Goal: Task Accomplishment & Management: Manage account settings

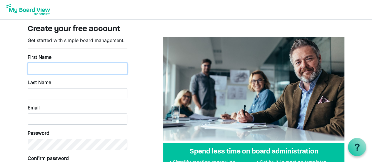
click at [77, 66] on input "First Name" at bounding box center [78, 68] width 100 height 11
type input "Harlan"
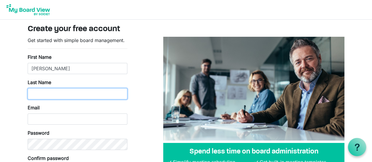
type input "Reece"
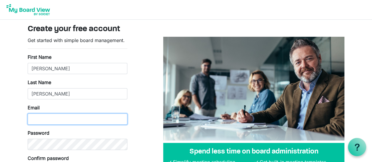
click at [59, 122] on input "Email" at bounding box center [78, 118] width 100 height 11
type input "H"
type input "hreece@communitycodingproject.org"
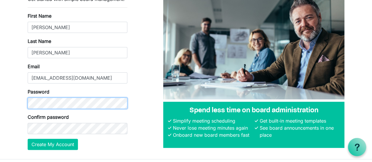
scroll to position [50, 0]
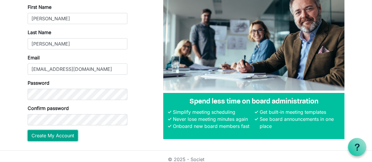
click at [69, 135] on button "Create My Account" at bounding box center [53, 135] width 50 height 11
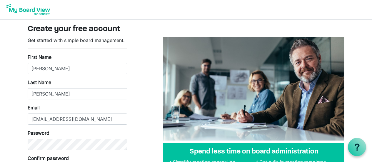
scroll to position [50, 0]
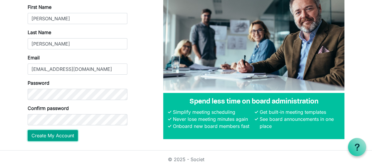
click at [61, 135] on button "Create My Account" at bounding box center [53, 135] width 50 height 11
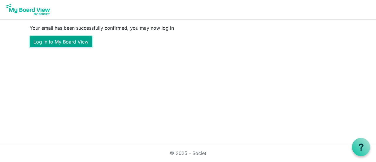
click at [56, 39] on link "Log in to My Board View" at bounding box center [61, 41] width 63 height 11
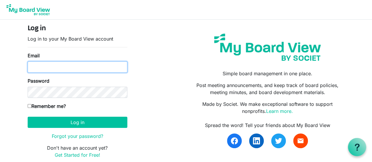
click at [52, 69] on input "Email" at bounding box center [78, 66] width 100 height 11
type input "hreece@communitycodingproject.org"
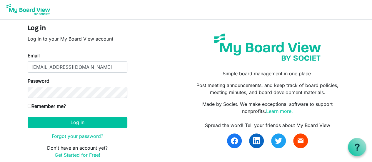
click at [29, 106] on input "Remember me?" at bounding box center [30, 106] width 4 height 4
click at [29, 104] on input "Remember me?" at bounding box center [30, 106] width 4 height 4
checkbox input "false"
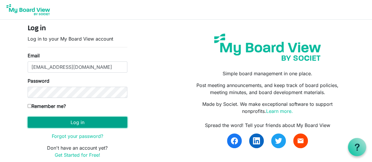
click at [82, 120] on button "Log in" at bounding box center [78, 122] width 100 height 11
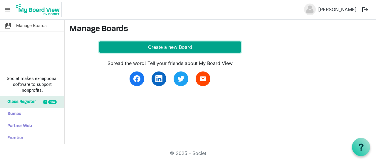
click at [177, 45] on button "Create a new Board" at bounding box center [170, 46] width 142 height 11
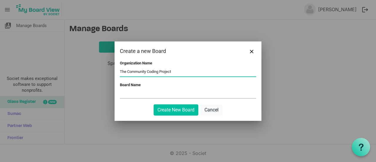
type input "The Community Coding Project"
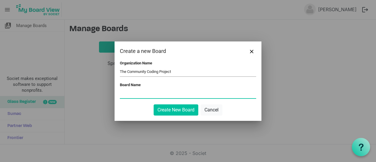
click at [137, 93] on input "Board Name" at bounding box center [188, 93] width 136 height 9
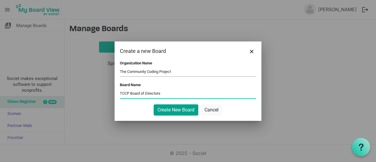
type input "TCCP Board of Directors"
click at [185, 111] on button "Create New Board" at bounding box center [176, 109] width 45 height 11
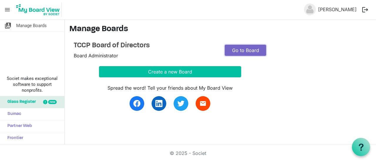
click at [256, 48] on link "Go to Board" at bounding box center [245, 50] width 41 height 11
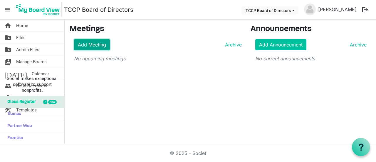
click at [97, 45] on link "Add Meeting" at bounding box center [92, 44] width 36 height 11
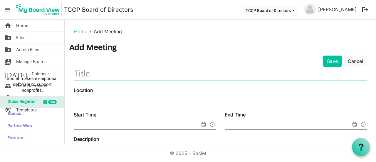
click at [108, 73] on input "text" at bounding box center [220, 74] width 293 height 14
drag, startPoint x: 108, startPoint y: 73, endPoint x: 103, endPoint y: 71, distance: 4.7
click at [103, 71] on input "S" at bounding box center [220, 74] width 293 height 14
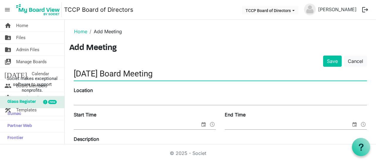
type input "[DATE] Board Meeting"
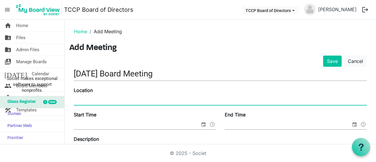
click at [93, 102] on input "Location" at bounding box center [220, 100] width 293 height 9
type input "O"
type input "o"
type input "Online Zoom Meeting"
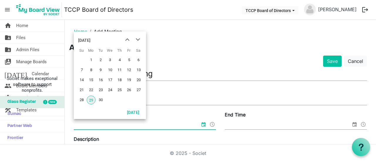
click at [99, 126] on input "Start Time" at bounding box center [137, 125] width 126 height 9
click at [173, 88] on div "Location Online Zoom Meeting" at bounding box center [220, 97] width 302 height 20
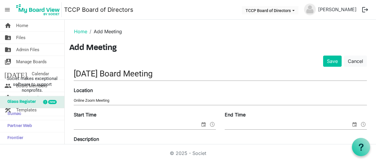
click at [201, 125] on span "select" at bounding box center [203, 125] width 7 height 8
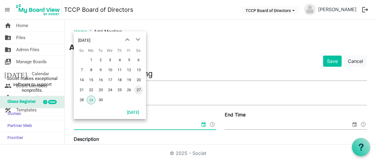
click at [140, 89] on span "27" at bounding box center [138, 90] width 9 height 9
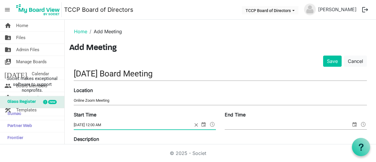
click at [211, 123] on span at bounding box center [212, 125] width 7 height 8
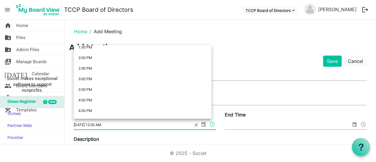
scroll to position [306, 0]
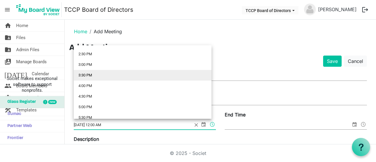
click at [129, 75] on li "3:30 PM" at bounding box center [143, 75] width 138 height 11
type input "9/27/2025 3:30 PM"
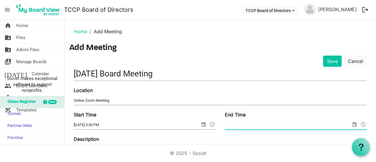
click at [361, 123] on span at bounding box center [363, 125] width 7 height 8
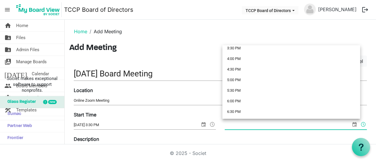
scroll to position [338, 0]
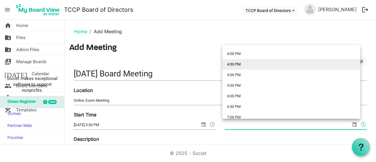
click at [282, 66] on li "4:30 PM" at bounding box center [292, 64] width 138 height 11
type input "9/29/2025 4:30 PM"
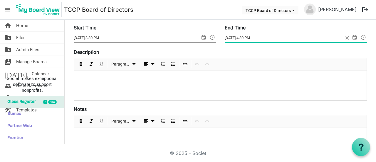
scroll to position [82, 0]
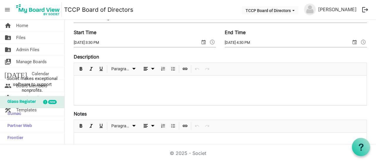
click at [206, 87] on div at bounding box center [220, 90] width 293 height 29
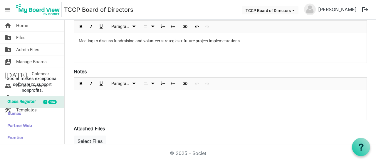
scroll to position [128, 0]
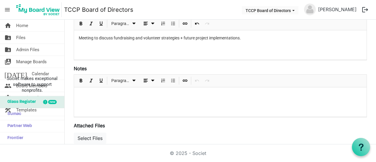
click at [138, 97] on div at bounding box center [220, 101] width 293 height 29
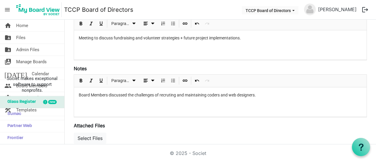
click at [138, 97] on div "Board Members discussed the challenges of recruting and maintaining coders and …" at bounding box center [220, 101] width 293 height 29
click at [270, 97] on div "Board Members discussed the challenges of recruting and maintaining coders and …" at bounding box center [220, 101] width 293 height 29
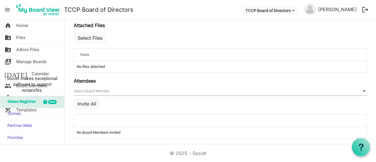
scroll to position [229, 0]
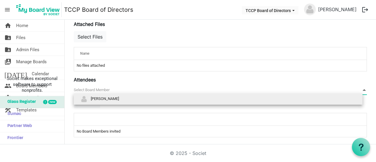
click at [149, 88] on span "null" at bounding box center [220, 90] width 293 height 9
click at [145, 98] on li "[PERSON_NAME]" at bounding box center [218, 98] width 289 height 11
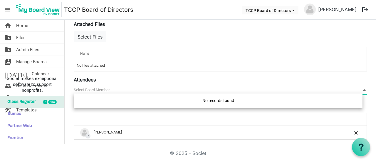
click at [129, 87] on span "null" at bounding box center [220, 90] width 293 height 9
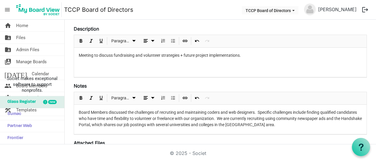
scroll to position [0, 0]
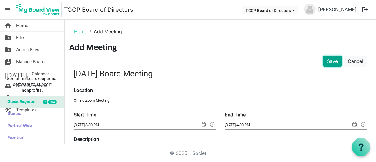
click at [331, 60] on button "Save" at bounding box center [332, 61] width 19 height 11
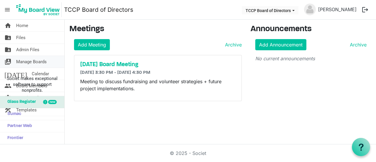
click at [44, 63] on span "Manage Boards" at bounding box center [31, 62] width 31 height 12
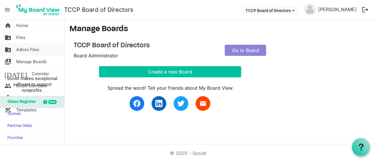
click at [27, 49] on span "Admin Files" at bounding box center [27, 50] width 23 height 12
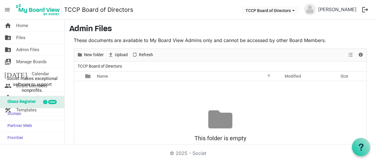
click at [137, 98] on div "No records to display This folder is empty Drag files here to upload" at bounding box center [220, 131] width 293 height 100
click at [27, 25] on span "Home" at bounding box center [22, 26] width 12 height 12
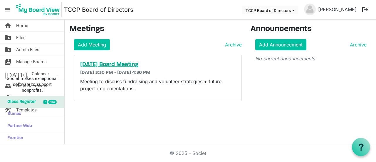
click at [173, 65] on h5 "[DATE] Board Meeting" at bounding box center [158, 64] width 156 height 7
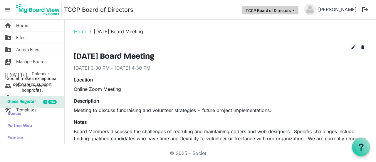
click at [296, 11] on span "TCCP Board of Directors dropdownbutton" at bounding box center [293, 10] width 5 height 2
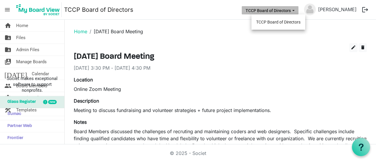
click at [295, 22] on li "TCCP Board of Directors" at bounding box center [279, 22] width 54 height 11
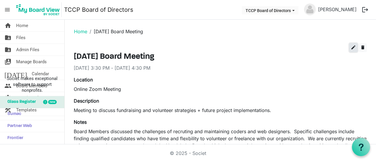
click at [351, 49] on span "edit" at bounding box center [353, 47] width 5 height 5
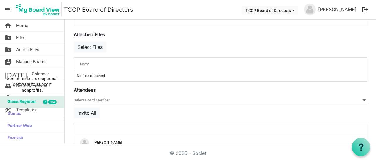
scroll to position [233, 0]
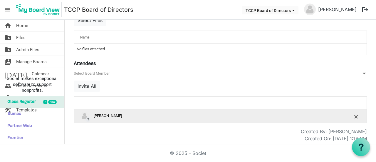
click at [177, 118] on div "? Harlan Reece" at bounding box center [202, 116] width 244 height 9
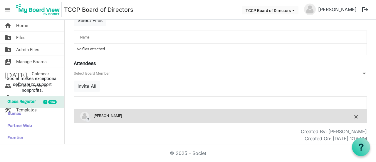
click at [362, 73] on span at bounding box center [364, 73] width 5 height 6
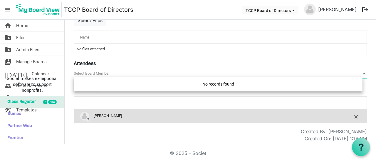
click at [232, 83] on div "No records found" at bounding box center [218, 84] width 289 height 14
click at [187, 75] on span "null" at bounding box center [220, 73] width 293 height 9
click at [163, 69] on span "null" at bounding box center [220, 73] width 293 height 9
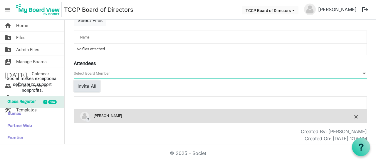
click at [94, 87] on button "Invite All" at bounding box center [87, 86] width 26 height 11
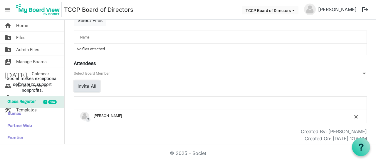
click at [94, 87] on button "Invite All" at bounding box center [87, 86] width 26 height 11
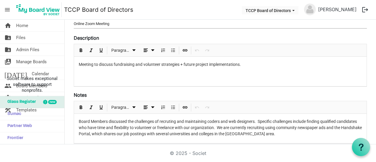
scroll to position [0, 0]
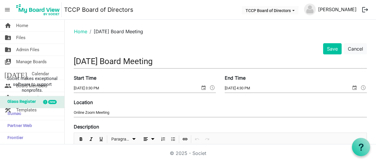
click at [347, 9] on link "[PERSON_NAME]" at bounding box center [337, 10] width 43 height 12
click at [290, 13] on button "TCCP Board of Directors" at bounding box center [270, 10] width 57 height 8
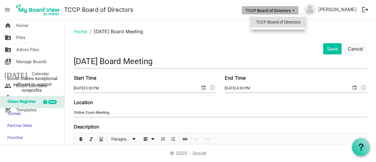
click at [288, 22] on li "TCCP Board of Directors" at bounding box center [279, 22] width 54 height 11
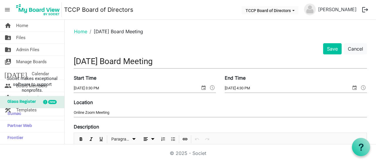
click at [9, 10] on span "menu" at bounding box center [7, 9] width 11 height 11
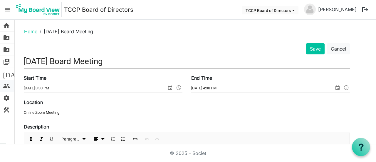
click at [6, 87] on span "people" at bounding box center [6, 86] width 7 height 12
click at [7, 65] on span "switch_account" at bounding box center [6, 62] width 7 height 12
click at [317, 48] on button "Save" at bounding box center [315, 48] width 19 height 11
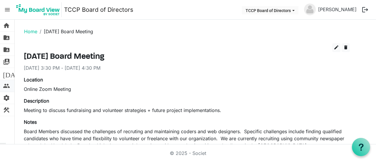
click at [8, 88] on span "people" at bounding box center [6, 86] width 7 height 12
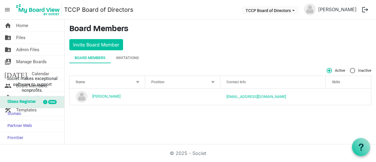
click at [97, 59] on div "Board Members" at bounding box center [90, 58] width 31 height 6
click at [137, 80] on div at bounding box center [138, 82] width 6 height 6
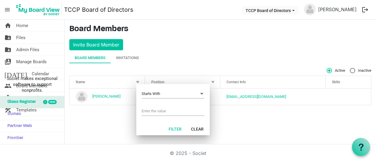
click at [137, 80] on div at bounding box center [138, 82] width 6 height 6
click at [178, 47] on main "Board Members Invite Board Member Board Members Invitations Active Inactive Nam…" at bounding box center [221, 67] width 312 height 95
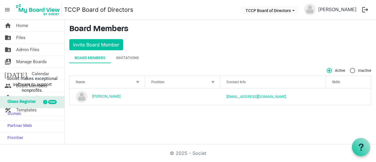
click at [121, 81] on div "Name" at bounding box center [104, 82] width 61 height 9
click at [131, 82] on div at bounding box center [130, 80] width 3 height 3
click at [137, 82] on div at bounding box center [138, 82] width 6 height 6
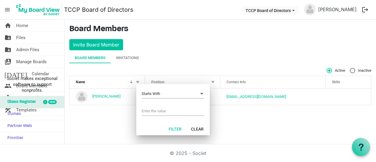
click at [184, 75] on div "Active Inactive Name Position Contact Info Skills board-members-grid_header_tab…" at bounding box center [220, 86] width 302 height 37
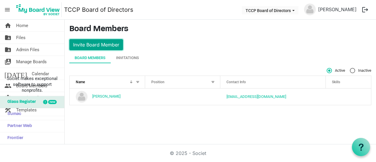
click at [106, 45] on button "Invite Board Member" at bounding box center [96, 44] width 54 height 11
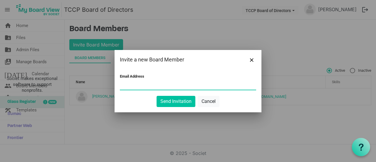
click at [147, 87] on input "Email Address" at bounding box center [188, 85] width 136 height 9
type input "D"
paste input "darriendcarter@gmail.com"
type input "darriendcarter@gmail.com"
drag, startPoint x: 216, startPoint y: 102, endPoint x: 216, endPoint y: 23, distance: 79.4
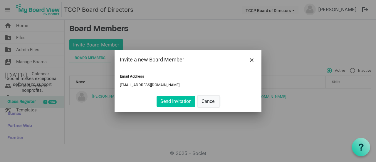
click at [215, 102] on button "Cancel" at bounding box center [209, 101] width 22 height 11
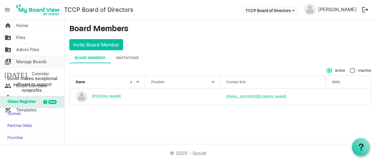
click at [45, 64] on span "Manage Boards" at bounding box center [31, 62] width 31 height 12
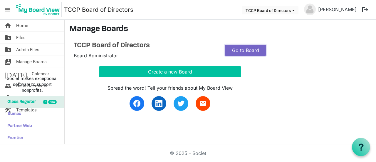
click at [259, 45] on link "Go to Board" at bounding box center [245, 50] width 41 height 11
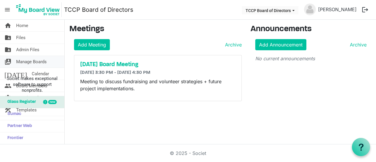
click at [36, 60] on span "Manage Boards" at bounding box center [31, 62] width 31 height 12
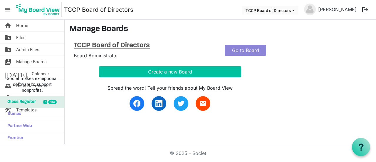
click at [127, 46] on h4 "TCCP Board of Directors" at bounding box center [145, 45] width 142 height 9
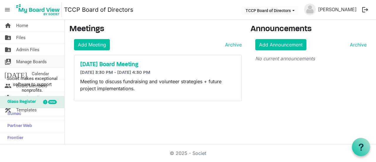
click at [37, 59] on span "Manage Boards" at bounding box center [31, 62] width 31 height 12
click at [37, 60] on span "Manage Boards" at bounding box center [31, 62] width 31 height 12
click at [39, 60] on span "Manage Boards" at bounding box center [31, 62] width 31 height 12
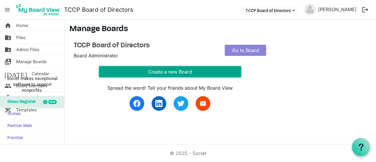
click at [189, 71] on button "Create a new Board" at bounding box center [170, 71] width 142 height 11
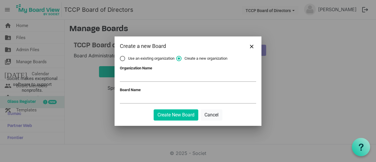
click at [123, 57] on label "Use an existing organization" at bounding box center [147, 58] width 55 height 5
click at [120, 56] on input "Use an existing organization" at bounding box center [120, 56] width 0 height 0
radio input "true"
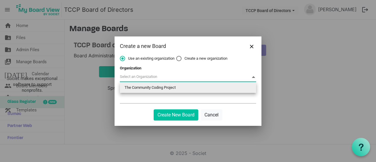
click at [242, 76] on span at bounding box center [188, 77] width 136 height 9
click at [202, 89] on li "The Community Coding Project" at bounding box center [188, 87] width 136 height 11
type input "The Community Coding Project"
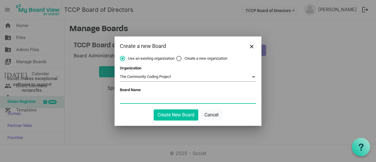
click at [156, 101] on input "Board Name" at bounding box center [188, 98] width 136 height 9
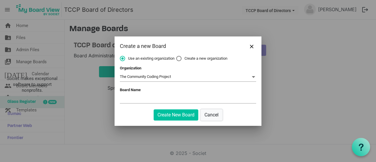
drag, startPoint x: 215, startPoint y: 114, endPoint x: 239, endPoint y: 27, distance: 90.2
click at [215, 114] on button "Cancel" at bounding box center [212, 114] width 22 height 11
click at [254, 45] on button "Close" at bounding box center [252, 46] width 9 height 9
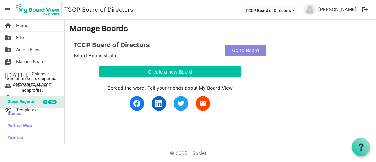
click at [7, 9] on span "menu" at bounding box center [7, 9] width 11 height 11
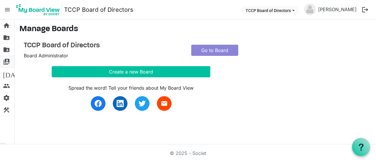
click at [8, 64] on span "switch_account" at bounding box center [6, 62] width 7 height 12
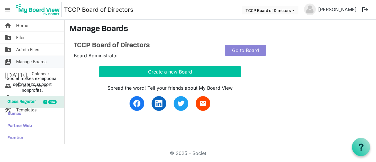
click at [40, 63] on span "Manage Boards" at bounding box center [31, 62] width 31 height 12
click at [72, 83] on div "Spread the word! Tell your friends about My Board View email" at bounding box center [220, 94] width 302 height 34
click at [5, 86] on span "Societ makes exceptional software to support nonprofits." at bounding box center [32, 85] width 59 height 18
click at [9, 84] on span "Societ makes exceptional software to support nonprofits." at bounding box center [32, 85] width 59 height 18
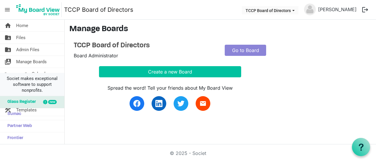
click at [12, 80] on span "Societ makes exceptional software to support nonprofits." at bounding box center [32, 85] width 59 height 18
click at [49, 66] on link "switch_account Manage Boards" at bounding box center [32, 62] width 64 height 12
click at [55, 11] on img at bounding box center [37, 9] width 47 height 15
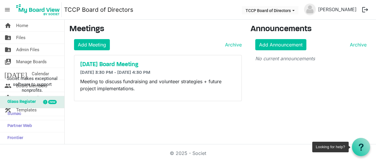
click at [360, 144] on use at bounding box center [361, 146] width 5 height 7
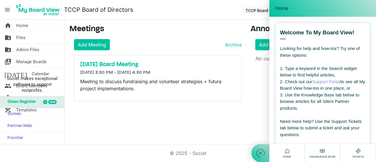
click at [238, 5] on nav "menu TCCP Board of Directors TCCP Board of Directors [PERSON_NAME] logout" at bounding box center [188, 10] width 376 height 20
click at [226, 0] on nav "menu TCCP Board of Directors TCCP Board of Directors Harlan Reece logout" at bounding box center [188, 10] width 376 height 20
click at [286, 5] on div "Home" at bounding box center [322, 8] width 95 height 8
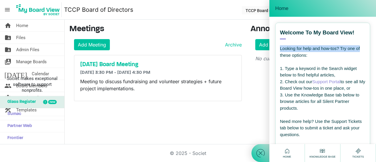
drag, startPoint x: 376, startPoint y: 43, endPoint x: 376, endPoint y: 24, distance: 18.2
click at [376, 24] on div "Welcome to My Board View! View all articles Looking for help and how-tos? Try o…" at bounding box center [323, 80] width 107 height 127
click at [42, 50] on link "folder_shared Admin Files" at bounding box center [32, 50] width 64 height 12
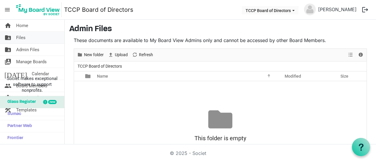
click at [23, 39] on span "Files" at bounding box center [20, 38] width 9 height 12
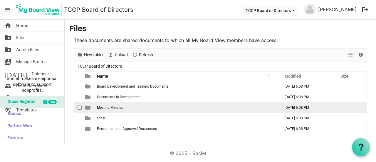
click at [285, 107] on td "[DATE] 6:08 PM" at bounding box center [307, 107] width 56 height 11
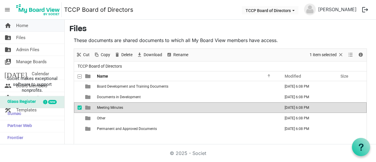
click at [25, 24] on span "Home" at bounding box center [22, 26] width 12 height 12
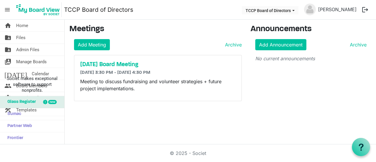
click at [9, 9] on span "menu" at bounding box center [7, 9] width 11 height 11
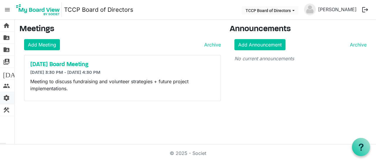
click at [7, 97] on span "settings" at bounding box center [6, 98] width 7 height 12
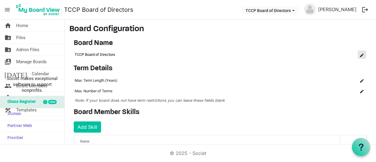
click at [360, 54] on button "is Command column column header" at bounding box center [362, 55] width 8 height 8
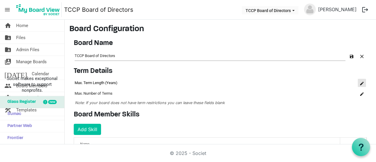
click at [360, 82] on span "is Command column column header" at bounding box center [362, 84] width 4 height 4
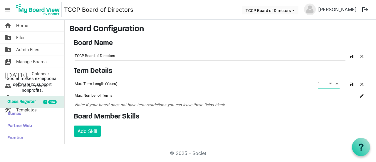
click at [335, 84] on span "Increment value" at bounding box center [337, 83] width 5 height 7
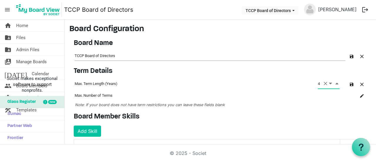
type input "5"
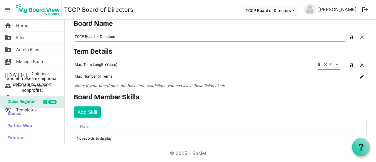
scroll to position [19, 0]
click at [360, 77] on span "is Command column column header" at bounding box center [362, 77] width 4 height 4
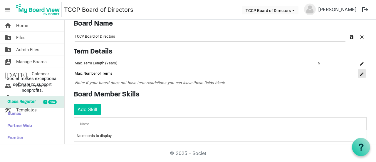
click at [360, 72] on span "is Command column column header" at bounding box center [362, 74] width 4 height 4
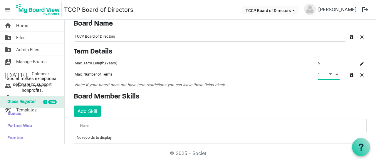
click at [335, 74] on span "Increment value" at bounding box center [337, 73] width 5 height 7
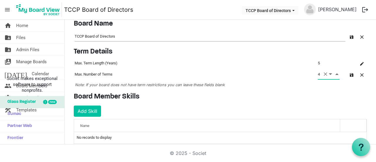
type input "5"
click at [364, 105] on div "Board Member Skills Add Skill OK OK Cancel Id Name skills-grid_header_table No …" at bounding box center [220, 126] width 302 height 66
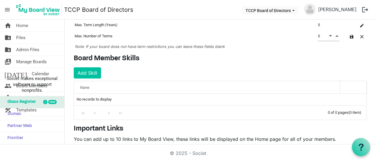
scroll to position [60, 0]
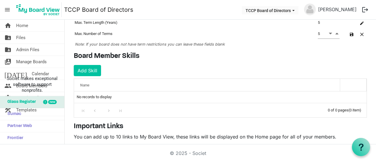
click at [107, 83] on div "Name" at bounding box center [207, 85] width 258 height 9
click at [102, 85] on div "Name" at bounding box center [207, 85] width 258 height 9
click at [92, 70] on button "Add Skill" at bounding box center [87, 70] width 27 height 11
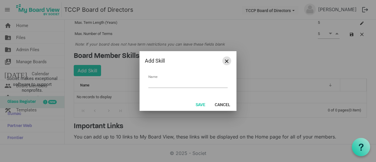
click at [226, 61] on span "Close" at bounding box center [227, 61] width 4 height 4
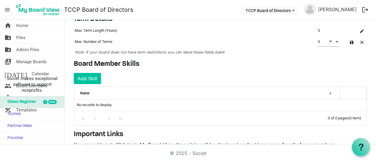
scroll to position [47, 0]
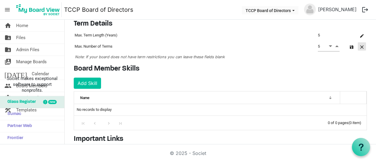
click at [360, 46] on span "button" at bounding box center [362, 47] width 4 height 4
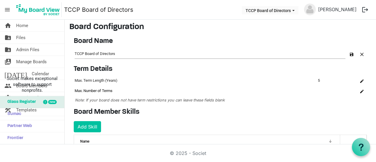
scroll to position [0, 0]
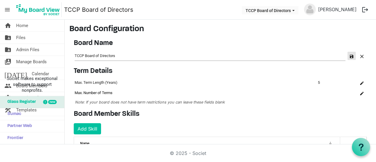
click at [350, 56] on span "button" at bounding box center [352, 57] width 4 height 4
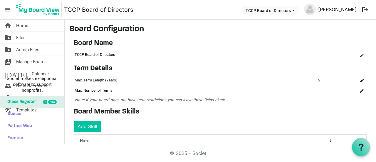
click at [337, 10] on link "[PERSON_NAME]" at bounding box center [337, 10] width 43 height 12
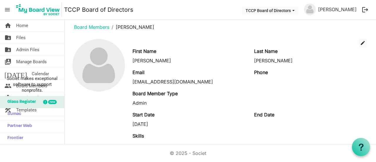
scroll to position [4, 0]
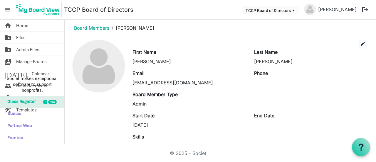
click at [96, 29] on link "Board Members" at bounding box center [91, 28] width 35 height 6
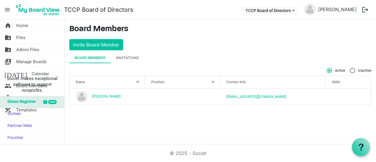
click at [100, 56] on div "Board Members" at bounding box center [90, 58] width 31 height 6
drag, startPoint x: 126, startPoint y: 94, endPoint x: 273, endPoint y: 49, distance: 153.5
click at [273, 49] on main "Board Members Invite Board Member Board Members Invitations Active Inactive Nam…" at bounding box center [221, 67] width 312 height 95
click at [299, 9] on button "TCCP Board of Directors" at bounding box center [270, 10] width 57 height 8
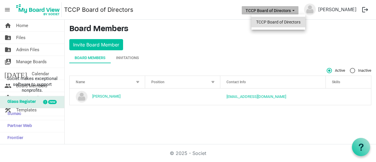
click at [295, 25] on li "TCCP Board of Directors" at bounding box center [279, 22] width 54 height 11
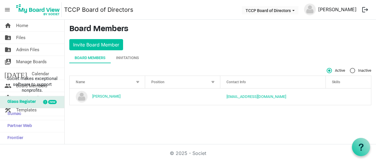
click at [347, 9] on link "[PERSON_NAME]" at bounding box center [337, 10] width 43 height 12
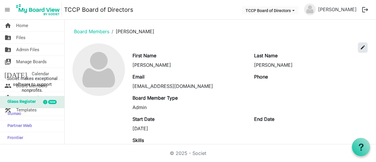
click at [360, 48] on span "edit" at bounding box center [362, 47] width 5 height 5
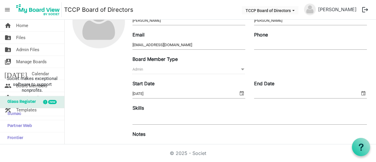
scroll to position [47, 0]
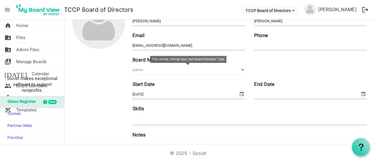
click at [241, 70] on span at bounding box center [242, 70] width 5 height 6
click at [241, 71] on span at bounding box center [242, 70] width 5 height 6
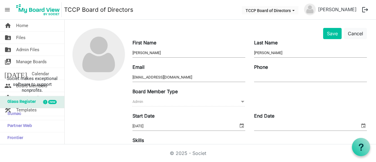
scroll to position [39, 0]
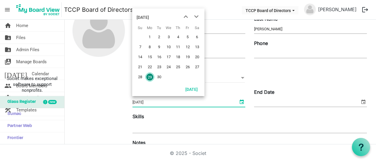
click at [239, 103] on span "select" at bounding box center [241, 102] width 7 height 8
click at [186, 16] on span "previous month" at bounding box center [186, 16] width 10 height 11
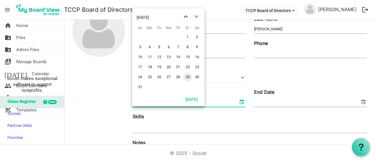
click at [186, 16] on span "previous month" at bounding box center [186, 16] width 10 height 11
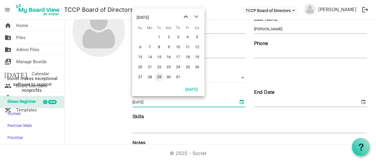
click at [186, 16] on span "previous month" at bounding box center [186, 16] width 10 height 11
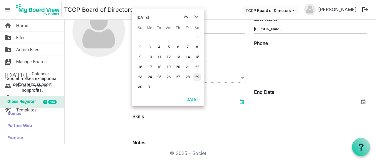
click at [186, 16] on span "previous month" at bounding box center [186, 16] width 10 height 11
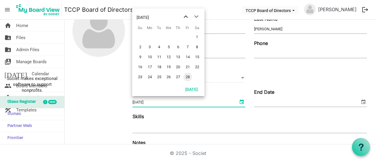
click at [186, 16] on span "previous month" at bounding box center [186, 16] width 10 height 11
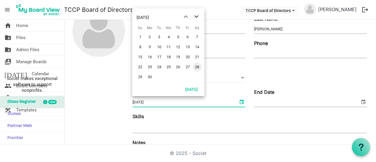
click at [198, 18] on span "next month" at bounding box center [196, 16] width 10 height 11
click at [185, 17] on span "previous month" at bounding box center [186, 16] width 10 height 11
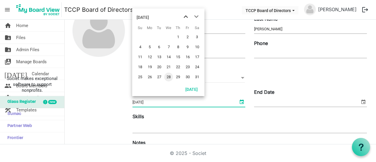
click at [185, 17] on span "previous month" at bounding box center [186, 16] width 10 height 11
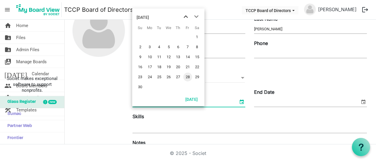
click at [185, 17] on span "previous month" at bounding box center [186, 16] width 10 height 11
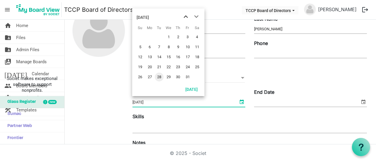
click at [185, 17] on span "previous month" at bounding box center [186, 16] width 10 height 11
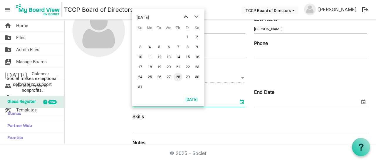
click at [185, 17] on span "previous month" at bounding box center [186, 16] width 10 height 11
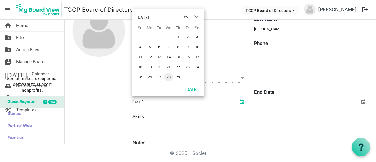
click at [185, 17] on span "previous month" at bounding box center [186, 16] width 10 height 11
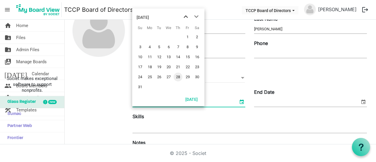
click at [185, 17] on span "previous month" at bounding box center [186, 16] width 10 height 11
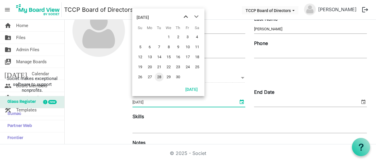
click at [185, 17] on span "previous month" at bounding box center [186, 16] width 10 height 11
click at [200, 15] on span "next month" at bounding box center [196, 16] width 10 height 11
click at [198, 16] on span "next month" at bounding box center [196, 16] width 10 height 11
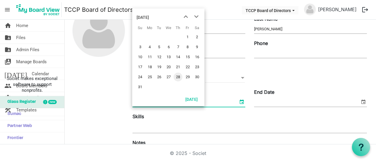
drag, startPoint x: 178, startPoint y: 76, endPoint x: 201, endPoint y: 95, distance: 29.4
click at [201, 95] on table "Su Mo Tu We Th Fr Sa 26 27 28 29 30 1 2 3 4 5 6 7 8 9 10 11 12 13 14 15 16 17 1…" at bounding box center [168, 59] width 72 height 72
click at [187, 18] on span "previous month" at bounding box center [186, 16] width 10 height 11
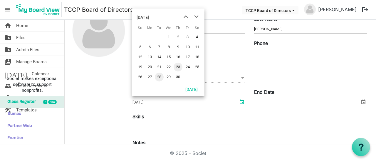
click at [176, 69] on span "23" at bounding box center [178, 67] width 9 height 9
type input "11/23/2023"
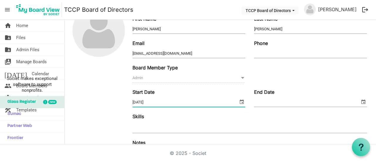
click at [201, 126] on div at bounding box center [250, 127] width 235 height 11
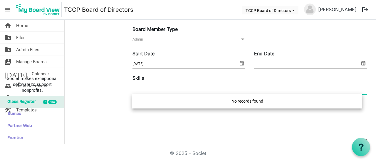
scroll to position [78, 0]
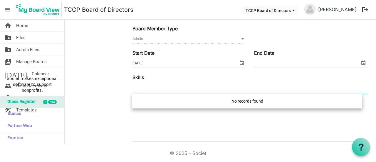
click at [252, 86] on div at bounding box center [250, 88] width 235 height 11
type input "HTML, CSS, PHP, Postgres Databases"
click at [286, 123] on textarea at bounding box center [250, 125] width 235 height 32
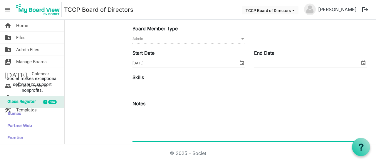
click at [245, 93] on div "Skills" at bounding box center [249, 84] width 243 height 21
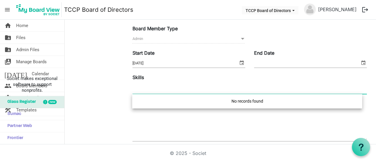
click at [240, 87] on div at bounding box center [250, 88] width 235 height 11
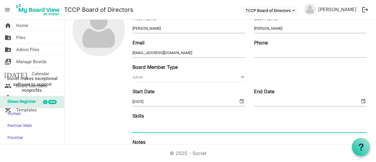
scroll to position [0, 0]
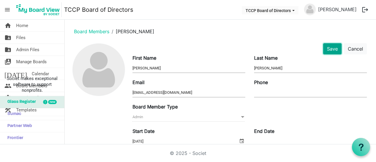
click at [329, 50] on button "Save" at bounding box center [332, 48] width 19 height 11
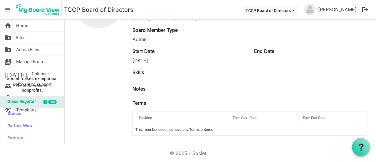
scroll to position [64, 0]
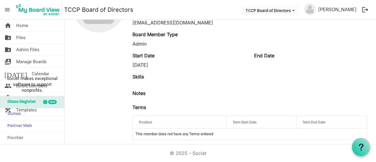
click at [145, 75] on div "Skills" at bounding box center [249, 79] width 243 height 12
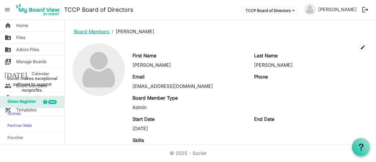
click at [88, 29] on link "Board Members" at bounding box center [91, 32] width 35 height 6
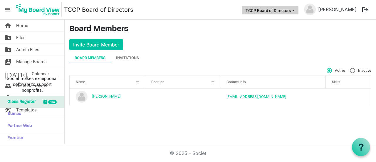
click at [290, 11] on button "TCCP Board of Directors" at bounding box center [270, 10] width 57 height 8
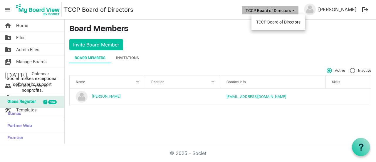
click at [290, 11] on button "TCCP Board of Directors" at bounding box center [270, 10] width 57 height 8
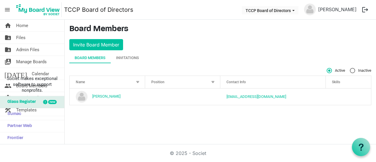
click at [10, 10] on span "menu" at bounding box center [7, 9] width 11 height 11
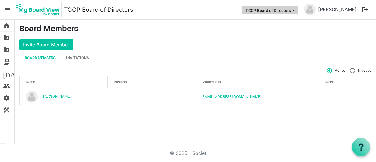
click at [299, 12] on button "TCCP Board of Directors" at bounding box center [270, 10] width 57 height 8
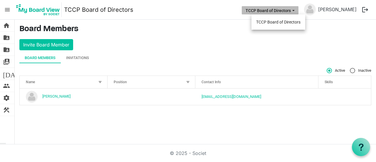
click at [299, 12] on button "TCCP Board of Directors" at bounding box center [270, 10] width 57 height 8
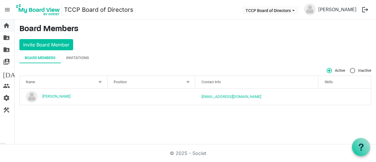
click at [3, 23] on span "home" at bounding box center [6, 26] width 7 height 12
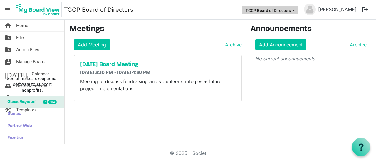
click at [287, 12] on button "TCCP Board of Directors" at bounding box center [270, 10] width 57 height 8
click at [96, 9] on link "TCCP Board of Directors" at bounding box center [98, 10] width 69 height 12
click at [5, 11] on span "menu" at bounding box center [7, 9] width 11 height 11
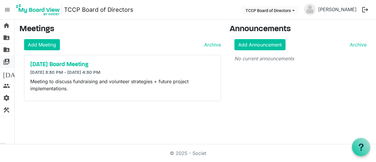
click at [9, 61] on span "switch_account" at bounding box center [6, 62] width 7 height 12
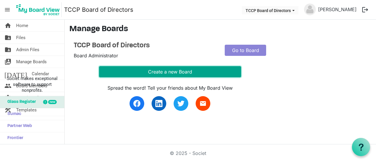
click at [166, 73] on button "Create a new Board" at bounding box center [170, 71] width 142 height 11
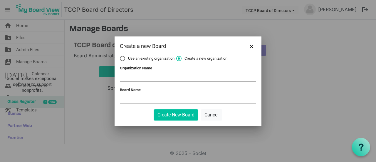
click at [123, 59] on label "Use an existing organization" at bounding box center [147, 58] width 55 height 5
click at [120, 56] on input "Use an existing organization" at bounding box center [120, 56] width 0 height 0
radio input "true"
click at [254, 77] on span at bounding box center [253, 77] width 5 height 6
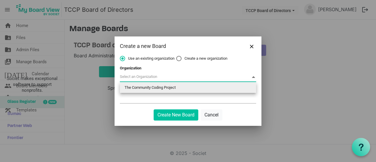
click at [199, 87] on li "The Community Coding Project" at bounding box center [188, 87] width 136 height 11
type input "The Community Coding Project"
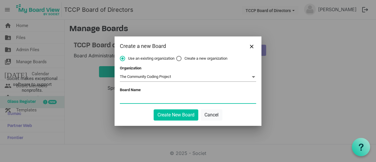
click at [158, 98] on input "Board Name" at bounding box center [188, 98] width 136 height 9
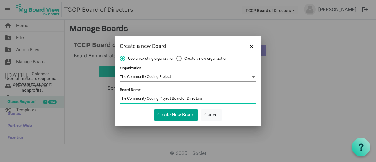
type input "The Community Coding Project Board of Directors"
click at [194, 113] on button "Create New Board" at bounding box center [176, 114] width 45 height 11
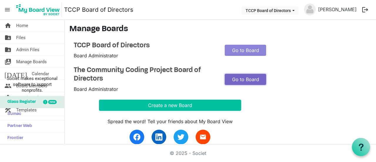
click at [247, 78] on link "Go to Board" at bounding box center [245, 79] width 41 height 11
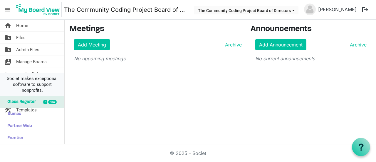
click at [22, 87] on span "Societ makes exceptional software to support nonprofits." at bounding box center [32, 85] width 59 height 18
click at [54, 26] on link "home Home" at bounding box center [32, 26] width 64 height 12
click at [43, 27] on link "home Home" at bounding box center [32, 26] width 64 height 12
click at [33, 88] on span "Societ makes exceptional software to support nonprofits." at bounding box center [32, 85] width 59 height 18
click at [31, 103] on span "Glass Register" at bounding box center [19, 102] width 31 height 12
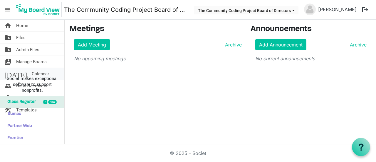
click at [54, 70] on link "today Calendar" at bounding box center [32, 74] width 64 height 12
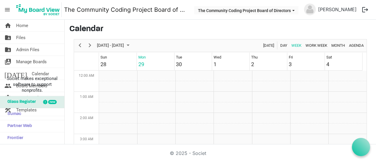
scroll to position [191, 0]
click at [30, 48] on span "Admin Files" at bounding box center [27, 50] width 23 height 12
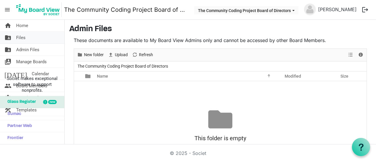
click at [31, 38] on link "folder_shared Files" at bounding box center [32, 38] width 64 height 12
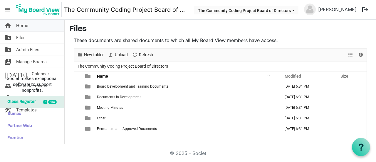
click at [29, 25] on link "home Home" at bounding box center [32, 26] width 64 height 12
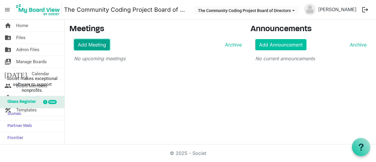
click at [98, 44] on link "Add Meeting" at bounding box center [92, 44] width 36 height 11
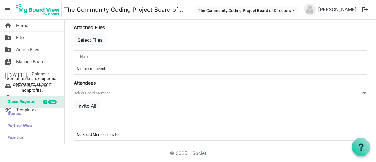
scroll to position [227, 0]
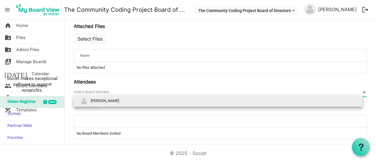
click at [131, 90] on span "null" at bounding box center [220, 92] width 293 height 9
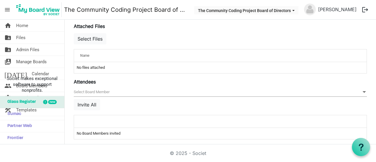
click at [148, 129] on td "No Board Members invited" at bounding box center [220, 133] width 293 height 11
click at [122, 117] on div at bounding box center [202, 121] width 248 height 9
drag, startPoint x: 115, startPoint y: 118, endPoint x: 118, endPoint y: 122, distance: 4.8
click at [117, 120] on div at bounding box center [202, 121] width 248 height 9
click at [122, 133] on td "No Board Members invited" at bounding box center [220, 133] width 293 height 11
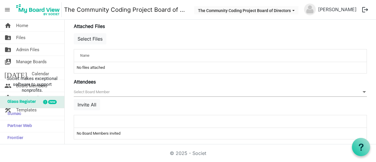
click at [122, 133] on td "No Board Members invited" at bounding box center [220, 133] width 293 height 11
click at [24, 23] on span "Home" at bounding box center [22, 26] width 12 height 12
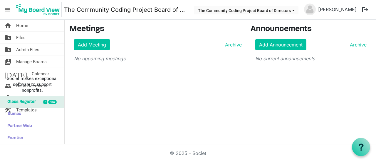
click at [188, 11] on link "The Community Coding Project Board of Directors" at bounding box center [126, 10] width 124 height 12
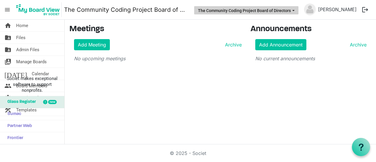
click at [299, 9] on button "The Community Coding Project Board of Directors" at bounding box center [246, 10] width 104 height 8
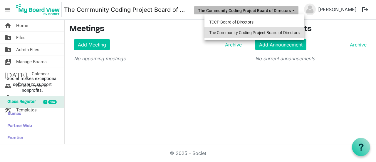
click at [292, 30] on li "The Community Coding Project Board of Directors" at bounding box center [255, 32] width 100 height 11
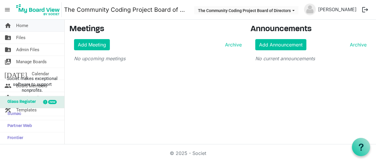
click at [35, 23] on link "home Home" at bounding box center [32, 26] width 64 height 12
click at [21, 36] on span "Files" at bounding box center [20, 38] width 9 height 12
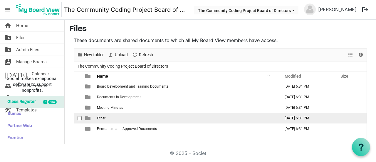
click at [101, 113] on td "Other" at bounding box center [186, 118] width 183 height 11
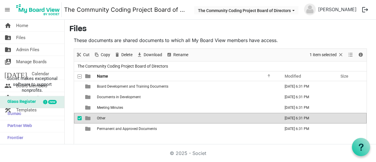
click at [78, 117] on span "checkbox" at bounding box center [80, 118] width 4 height 4
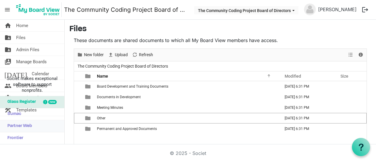
click at [30, 126] on span "Partner Web" at bounding box center [18, 126] width 28 height 12
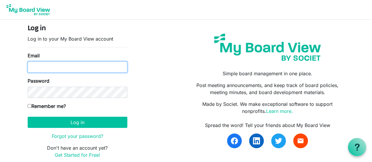
click at [59, 72] on input "Email" at bounding box center [78, 66] width 100 height 11
type input "[EMAIL_ADDRESS][DOMAIN_NAME]"
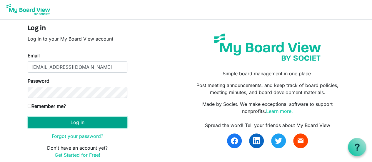
click at [53, 123] on button "Log in" at bounding box center [78, 122] width 100 height 11
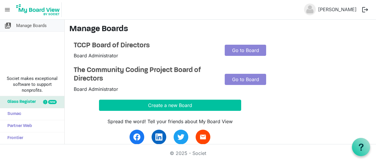
click at [18, 24] on span "Manage Boards" at bounding box center [31, 26] width 31 height 12
click at [20, 26] on span "Manage Boards" at bounding box center [31, 26] width 31 height 12
click at [7, 28] on span "switch_account" at bounding box center [7, 26] width 7 height 12
click at [245, 78] on link "Go to Board" at bounding box center [245, 79] width 41 height 11
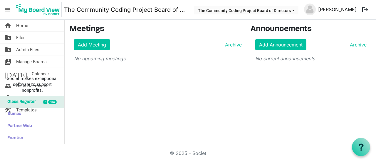
click at [338, 13] on link "[PERSON_NAME]" at bounding box center [337, 10] width 43 height 12
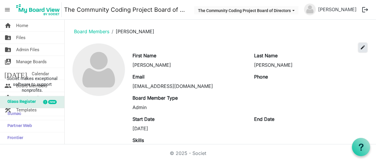
click at [360, 48] on span "edit" at bounding box center [362, 47] width 5 height 5
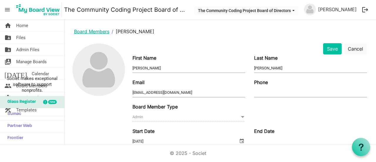
click at [97, 30] on link "Board Members" at bounding box center [91, 32] width 35 height 6
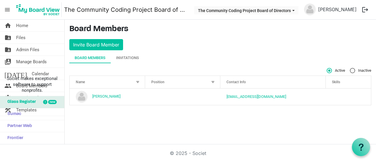
click at [137, 79] on div at bounding box center [138, 82] width 6 height 6
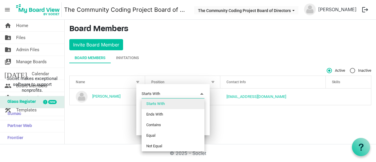
click at [179, 93] on span "Starts With Starts With" at bounding box center [173, 93] width 63 height 9
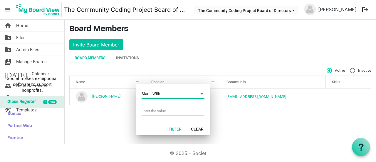
click at [179, 93] on span "Starts With Starts With" at bounding box center [173, 93] width 63 height 9
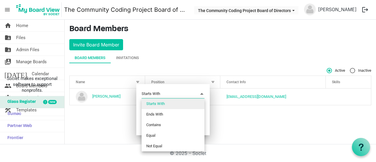
click at [179, 93] on span "Starts With Starts With" at bounding box center [173, 93] width 63 height 9
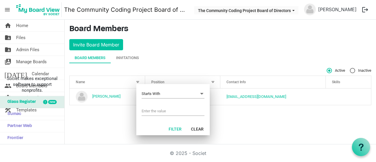
click at [314, 81] on div at bounding box center [315, 80] width 3 height 3
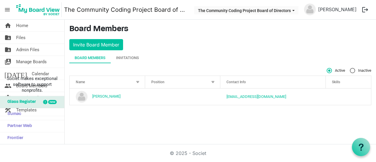
click at [356, 70] on span "Inactive" at bounding box center [360, 70] width 21 height 5
click at [350, 68] on input "Inactive" at bounding box center [350, 68] width 0 height 0
radio input "true"
click at [125, 81] on div "Name" at bounding box center [104, 82] width 61 height 9
click at [96, 58] on div "Board Members" at bounding box center [90, 58] width 31 height 6
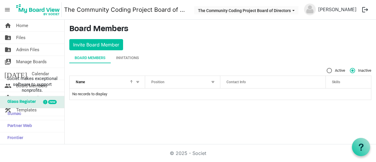
click at [85, 83] on div "Name" at bounding box center [104, 82] width 61 height 9
click at [85, 83] on span "Name" at bounding box center [80, 82] width 9 height 4
click at [330, 71] on label "Active" at bounding box center [336, 70] width 19 height 5
click at [327, 68] on input "Active" at bounding box center [327, 68] width 0 height 0
radio input "true"
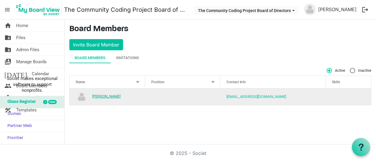
click at [115, 96] on link "[PERSON_NAME]" at bounding box center [106, 96] width 28 height 4
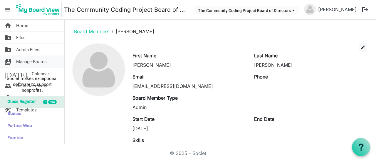
click at [40, 59] on span "Manage Boards" at bounding box center [31, 62] width 31 height 12
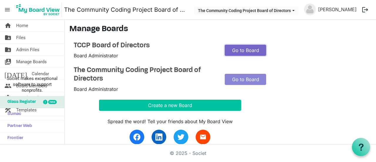
click at [249, 50] on link "Go to Board" at bounding box center [245, 50] width 41 height 11
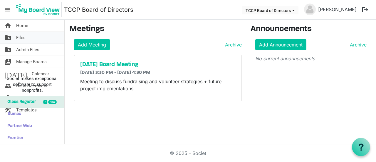
click at [24, 36] on span "Files" at bounding box center [20, 38] width 9 height 12
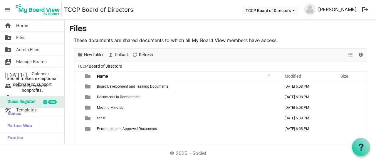
click at [350, 10] on link "[PERSON_NAME]" at bounding box center [337, 10] width 43 height 12
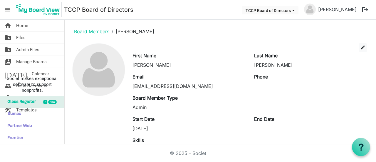
click at [316, 9] on img at bounding box center [310, 10] width 12 height 12
click at [296, 11] on span "TCCP Board of Directors dropdownbutton" at bounding box center [293, 10] width 5 height 2
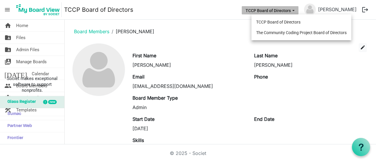
click at [358, 52] on div "Last Name Reece" at bounding box center [311, 60] width 122 height 16
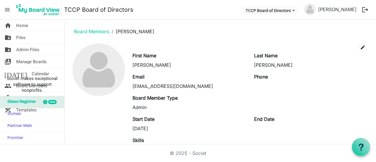
click at [358, 52] on div "Last Name Reece" at bounding box center [311, 60] width 122 height 16
click at [360, 47] on span "edit" at bounding box center [362, 47] width 5 height 5
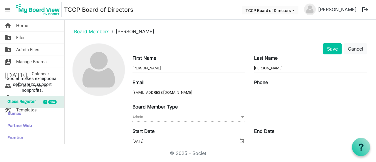
click at [52, 97] on div "new" at bounding box center [50, 102] width 29 height 12
click at [38, 10] on img at bounding box center [37, 9] width 47 height 15
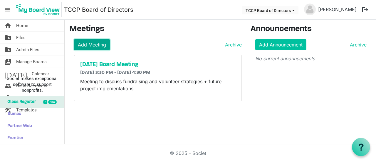
click at [105, 43] on link "Add Meeting" at bounding box center [92, 44] width 36 height 11
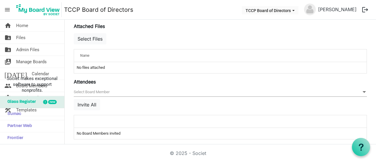
scroll to position [228, 0]
click at [240, 88] on span "null" at bounding box center [220, 90] width 293 height 9
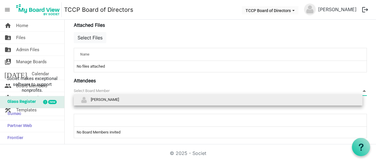
click at [240, 88] on span "null" at bounding box center [220, 90] width 293 height 9
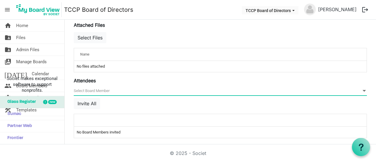
click at [173, 128] on td "No Board Members invited" at bounding box center [220, 132] width 293 height 11
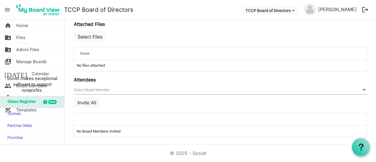
scroll to position [0, 0]
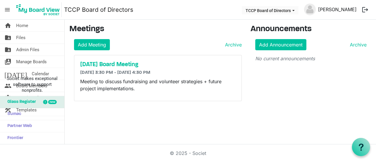
click at [332, 9] on link "[PERSON_NAME]" at bounding box center [337, 10] width 43 height 12
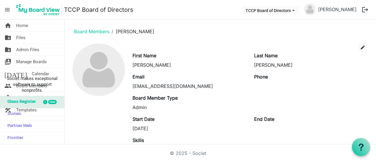
click at [316, 9] on img at bounding box center [310, 10] width 12 height 12
click at [335, 11] on link "Harlan Reece" at bounding box center [337, 10] width 43 height 12
click at [316, 11] on img at bounding box center [310, 10] width 12 height 12
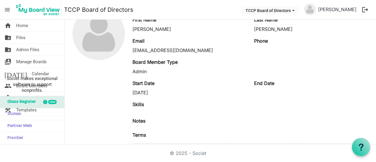
scroll to position [68, 0]
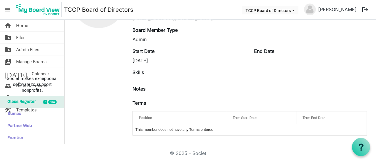
click at [368, 9] on button "logout" at bounding box center [365, 10] width 12 height 12
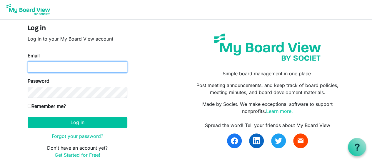
click at [65, 64] on input "Email" at bounding box center [78, 66] width 100 height 11
type input "hreece@communitycodingproject.org"
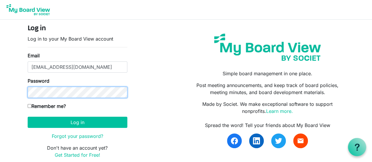
click at [59, 82] on div "Password" at bounding box center [78, 87] width 100 height 21
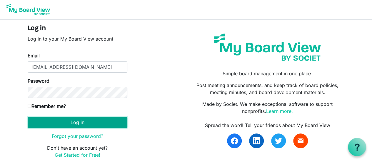
click at [68, 123] on button "Log in" at bounding box center [78, 122] width 100 height 11
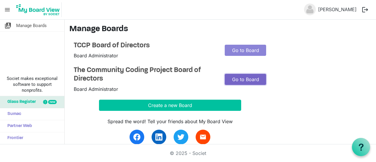
click at [243, 78] on link "Go to Board" at bounding box center [245, 79] width 41 height 11
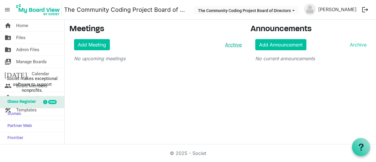
click at [234, 44] on link "Archive" at bounding box center [232, 44] width 19 height 7
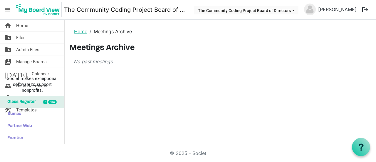
click at [83, 31] on link "Home" at bounding box center [80, 32] width 13 height 6
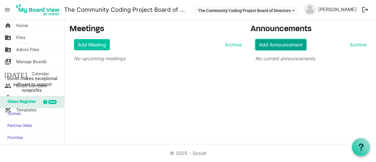
click at [278, 43] on link "Add Announcement" at bounding box center [280, 44] width 51 height 11
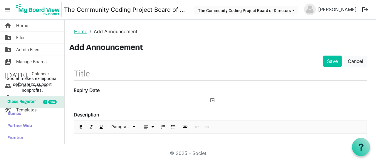
click at [78, 32] on link "Home" at bounding box center [80, 32] width 13 height 6
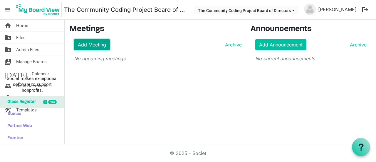
click at [104, 44] on link "Add Meeting" at bounding box center [92, 44] width 36 height 11
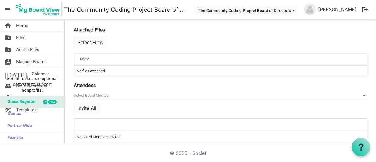
scroll to position [229, 0]
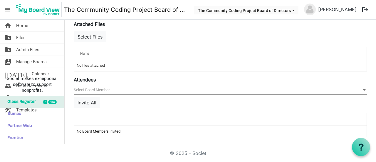
click at [311, 87] on span "null" at bounding box center [220, 90] width 293 height 9
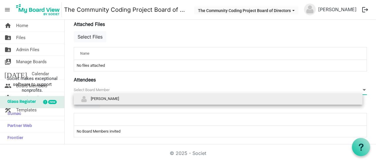
click at [311, 87] on span "null" at bounding box center [220, 90] width 293 height 9
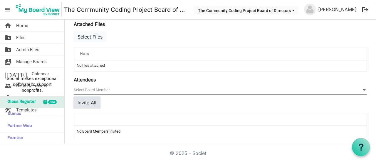
click at [94, 100] on button "Invite All" at bounding box center [87, 102] width 26 height 11
click at [94, 122] on th at bounding box center [202, 119] width 256 height 12
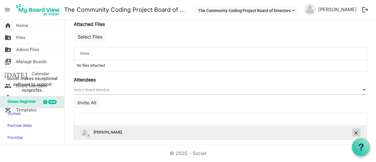
click at [355, 131] on span "is Command column column header" at bounding box center [357, 133] width 4 height 4
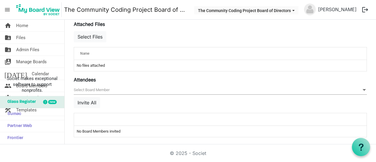
click at [148, 115] on div at bounding box center [202, 119] width 248 height 9
click at [145, 127] on td "No Board Members invited" at bounding box center [220, 131] width 293 height 11
click at [254, 129] on td "No Board Members invited" at bounding box center [220, 131] width 293 height 11
drag, startPoint x: 352, startPoint y: 131, endPoint x: 298, endPoint y: 135, distance: 54.3
click at [335, 132] on td "No Board Members invited" at bounding box center [220, 131] width 293 height 11
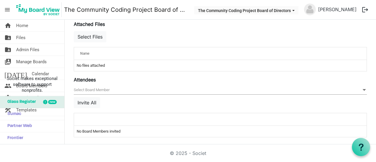
click at [108, 130] on td "No Board Members invited" at bounding box center [220, 131] width 293 height 11
click at [103, 86] on span "null" at bounding box center [220, 90] width 293 height 9
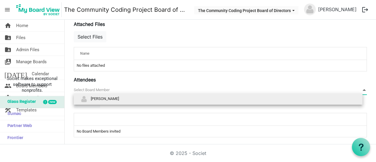
drag, startPoint x: 99, startPoint y: 96, endPoint x: 324, endPoint y: 96, distance: 224.3
click at [324, 96] on li "[PERSON_NAME]" at bounding box center [218, 98] width 289 height 11
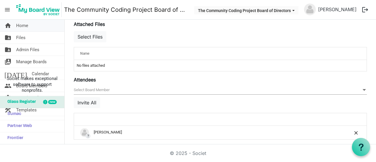
click at [18, 29] on span "Home" at bounding box center [22, 26] width 12 height 12
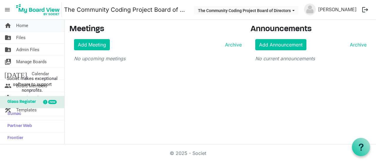
click at [28, 26] on link "home Home" at bounding box center [32, 26] width 64 height 12
click at [10, 10] on span "menu" at bounding box center [7, 9] width 11 height 11
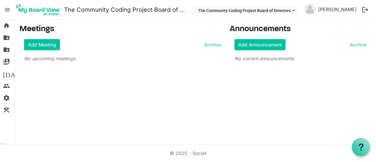
click at [10, 10] on span "menu" at bounding box center [7, 9] width 11 height 11
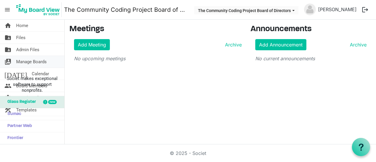
click at [29, 60] on span "Manage Boards" at bounding box center [31, 62] width 31 height 12
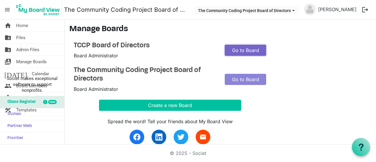
click at [253, 49] on link "Go to Board" at bounding box center [245, 50] width 41 height 11
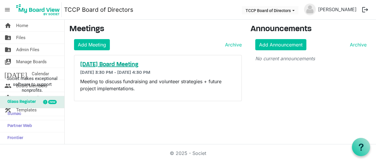
click at [118, 65] on h5 "[DATE] Board Meeting" at bounding box center [158, 64] width 156 height 7
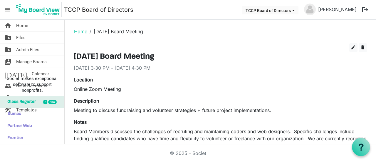
scroll to position [127, 0]
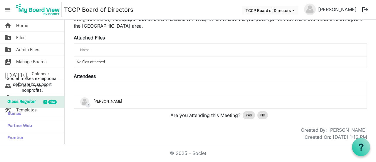
drag, startPoint x: 208, startPoint y: 74, endPoint x: 203, endPoint y: 86, distance: 12.5
click at [208, 75] on div "Attendees attendeesGrid_header_table ? Harlan Reece Are you attending this Meet…" at bounding box center [220, 97] width 293 height 49
click at [199, 92] on th at bounding box center [220, 88] width 293 height 12
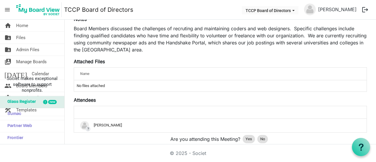
scroll to position [0, 0]
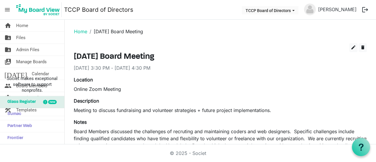
click at [73, 31] on ol "Home September 27th 2025 Board Meeting" at bounding box center [220, 31] width 302 height 14
click at [76, 31] on link "Home" at bounding box center [80, 32] width 13 height 6
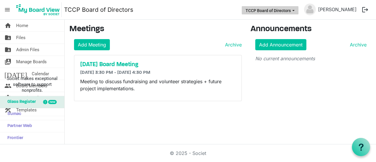
click at [296, 10] on span "TCCP Board of Directors dropdownbutton" at bounding box center [293, 10] width 5 height 2
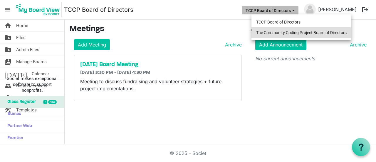
click at [292, 31] on li "The Community Coding Project Board of Directors" at bounding box center [302, 32] width 100 height 11
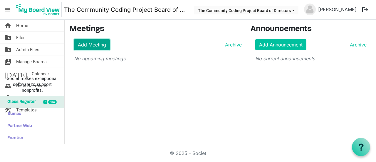
click at [101, 43] on link "Add Meeting" at bounding box center [92, 44] width 36 height 11
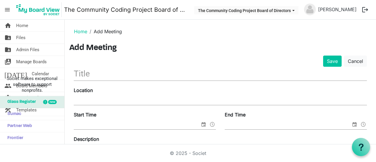
click at [102, 75] on input "text" at bounding box center [220, 74] width 293 height 14
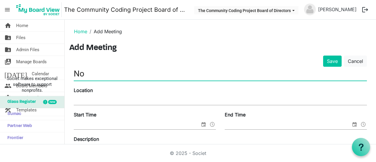
type input "N"
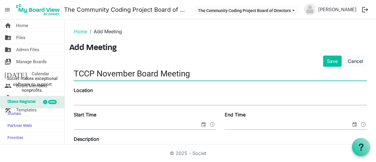
type input "TCCP November Board Meeting"
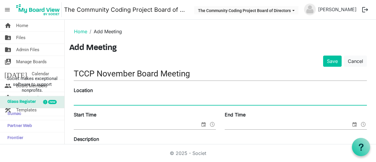
click at [100, 101] on input "Location" at bounding box center [220, 100] width 293 height 9
type input "Zoom or Physic Location (TBA)"
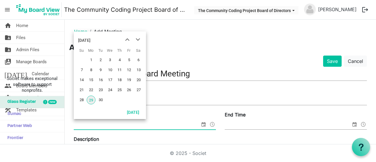
click at [201, 124] on span "select" at bounding box center [203, 125] width 7 height 8
click at [138, 39] on span "next month" at bounding box center [138, 39] width 10 height 11
click at [194, 34] on ol "Home Add Meeting" at bounding box center [220, 31] width 302 height 14
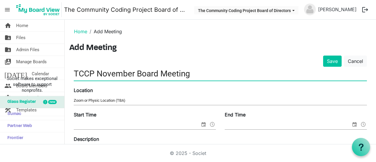
drag, startPoint x: 96, startPoint y: 71, endPoint x: 133, endPoint y: 72, distance: 37.1
click at [133, 72] on input "TCCP November Board Meeting" at bounding box center [220, 74] width 293 height 14
type input "TCCP October Board Meeting"
click at [134, 103] on input "Zoom or Physic Location (TBA)" at bounding box center [220, 100] width 293 height 9
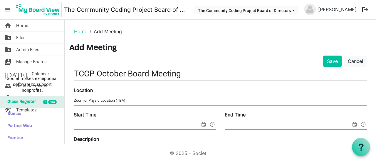
click at [110, 118] on div "Start Time" at bounding box center [144, 121] width 151 height 20
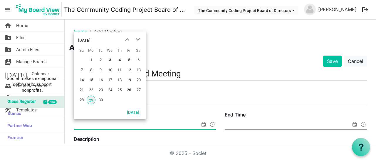
click at [201, 127] on span "select" at bounding box center [203, 125] width 7 height 8
click at [138, 39] on span "next month" at bounding box center [138, 39] width 10 height 11
click at [119, 90] on span "23" at bounding box center [119, 90] width 9 height 9
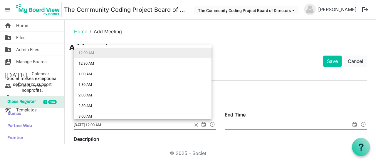
click at [209, 125] on span at bounding box center [212, 125] width 7 height 8
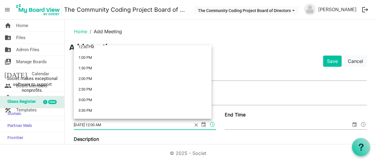
scroll to position [274, 0]
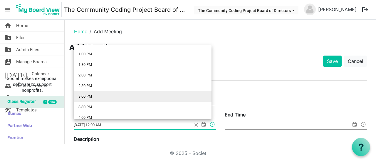
click at [131, 95] on li "3:00 PM" at bounding box center [143, 96] width 138 height 11
type input "10/23/2025 3:00 PM"
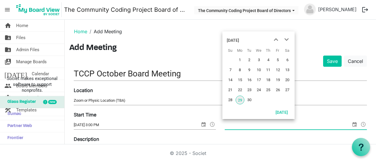
click at [351, 123] on span "select" at bounding box center [354, 125] width 7 height 8
click at [289, 39] on span "next month" at bounding box center [287, 39] width 10 height 11
click at [269, 91] on span "23" at bounding box center [268, 90] width 9 height 9
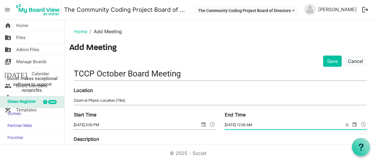
click at [361, 125] on span at bounding box center [363, 125] width 7 height 8
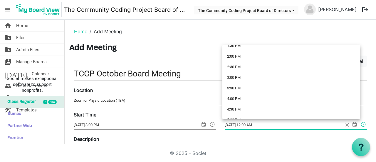
scroll to position [298, 0]
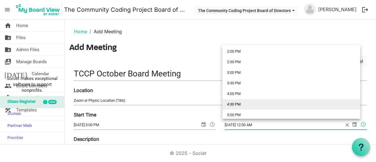
click at [306, 102] on li "4:30 PM" at bounding box center [292, 104] width 138 height 11
type input "10/23/2025 4:30 PM"
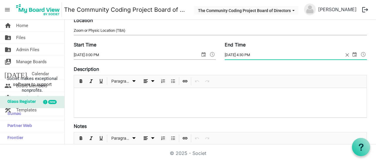
scroll to position [73, 0]
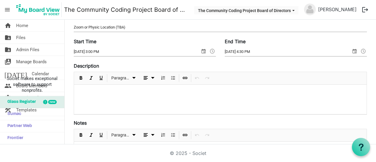
click at [107, 90] on p at bounding box center [220, 92] width 283 height 6
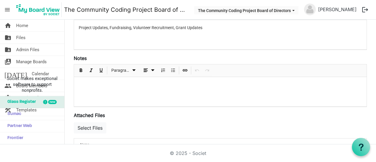
scroll to position [139, 0]
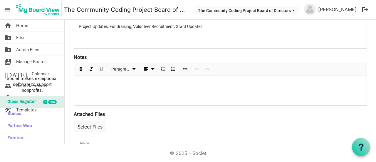
click at [156, 82] on p at bounding box center [220, 84] width 283 height 6
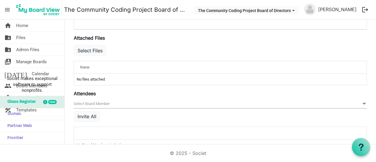
scroll to position [229, 0]
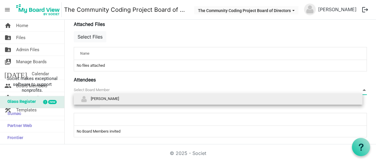
click at [362, 87] on span at bounding box center [364, 90] width 5 height 6
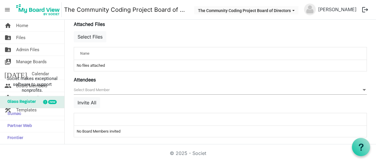
click at [150, 60] on td "No files attached" at bounding box center [220, 65] width 293 height 11
click at [129, 128] on td "No Board Members invited" at bounding box center [220, 131] width 293 height 11
click at [98, 100] on button "Invite All" at bounding box center [87, 102] width 26 height 11
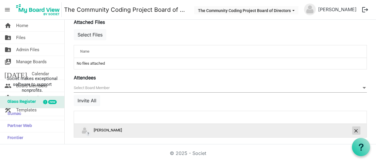
click at [354, 128] on button "is Command column column header" at bounding box center [357, 130] width 8 height 8
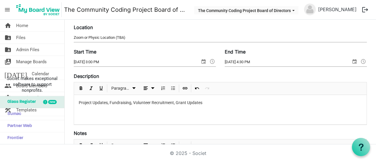
scroll to position [0, 0]
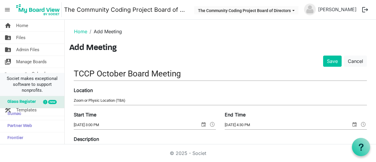
click at [7, 83] on span "Societ makes exceptional software to support nonprofits." at bounding box center [32, 85] width 59 height 18
click at [53, 93] on span "Societ makes exceptional software to support nonprofits." at bounding box center [32, 85] width 59 height 18
drag, startPoint x: 53, startPoint y: 93, endPoint x: 42, endPoint y: 53, distance: 42.1
click at [42, 53] on link "folder_shared Admin Files" at bounding box center [32, 50] width 64 height 12
click at [42, 58] on span "Manage Boards" at bounding box center [31, 62] width 31 height 12
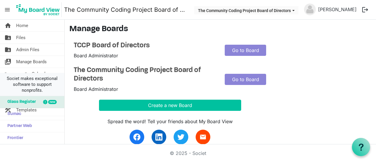
click at [3, 88] on span "Societ makes exceptional software to support nonprofits." at bounding box center [32, 85] width 59 height 18
click at [30, 79] on span "Societ makes exceptional software to support nonprofits." at bounding box center [32, 85] width 59 height 18
click at [32, 72] on span "Calendar" at bounding box center [40, 74] width 17 height 12
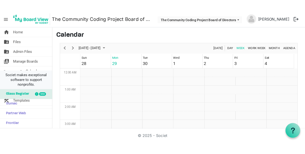
scroll to position [191, 0]
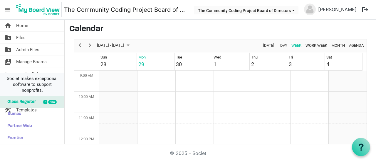
click at [22, 87] on span "Societ makes exceptional software to support nonprofits." at bounding box center [32, 85] width 59 height 18
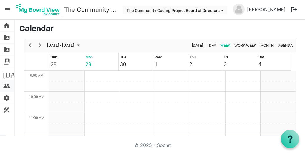
click at [8, 86] on span "people" at bounding box center [6, 86] width 7 height 12
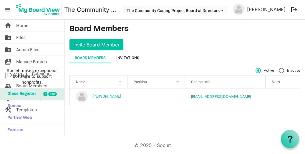
click at [138, 59] on div "Invitations" at bounding box center [127, 58] width 23 height 6
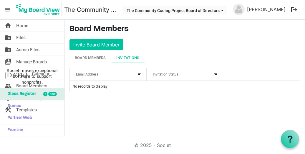
click at [141, 74] on div at bounding box center [139, 74] width 6 height 6
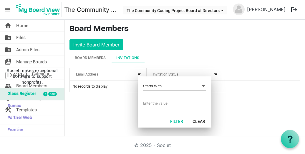
click at [141, 74] on div at bounding box center [139, 74] width 6 height 6
click at [173, 44] on main "Board Members Invite Board Member Board Members Invitations Active Inactive Nam…" at bounding box center [185, 61] width 240 height 82
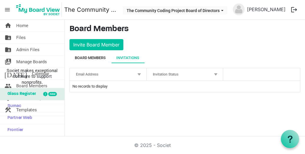
click at [102, 55] on div "Board Members" at bounding box center [90, 58] width 31 height 6
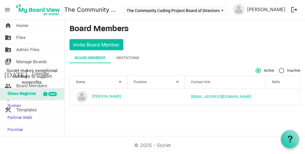
click at [118, 81] on div at bounding box center [120, 82] width 6 height 6
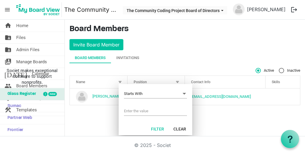
click at [118, 81] on div at bounding box center [120, 82] width 6 height 6
click at [241, 60] on div "Board Members Invitations" at bounding box center [184, 58] width 231 height 11
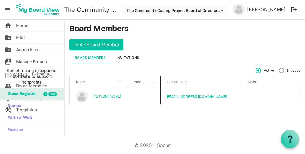
drag, startPoint x: 183, startPoint y: 78, endPoint x: 135, endPoint y: 59, distance: 52.5
click at [135, 59] on div "Board Members Invitations Active Inactive Name Position Contact Info Skills boa…" at bounding box center [184, 79] width 231 height 53
click at [134, 56] on div "Invitations" at bounding box center [127, 58] width 23 height 6
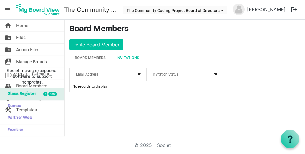
click at [121, 83] on td "No records to display" at bounding box center [185, 86] width 230 height 11
click at [140, 74] on div at bounding box center [139, 74] width 6 height 6
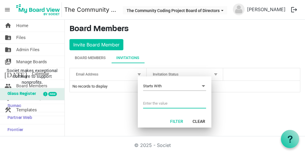
click at [148, 107] on input "Filter menu dialog" at bounding box center [174, 103] width 63 height 9
paste input "darriendcarter@gmail.com"
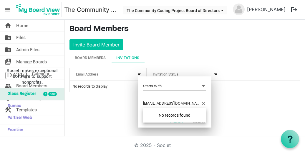
click at [188, 113] on div "No records found" at bounding box center [174, 115] width 63 height 14
type input "darriendcarter@gmail.com"
click at [229, 91] on main "Board Members Invite Board Member Board Members Invitations Active Inactive Nam…" at bounding box center [185, 61] width 240 height 82
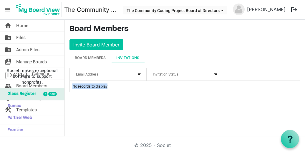
click at [108, 73] on div "Email Address" at bounding box center [105, 74] width 62 height 9
click at [101, 73] on div "Email Address" at bounding box center [105, 74] width 62 height 9
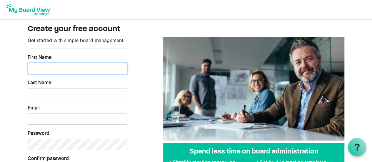
click at [58, 70] on input "First Name" at bounding box center [78, 68] width 100 height 11
type input "[PERSON_NAME]"
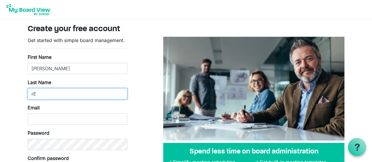
type input "r"
type input "[PERSON_NAME]"
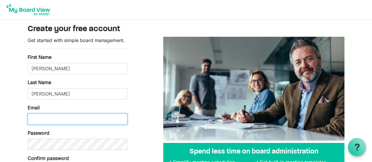
click at [36, 118] on input "Email" at bounding box center [78, 118] width 100 height 11
type input "[EMAIL_ADDRESS][DOMAIN_NAME]"
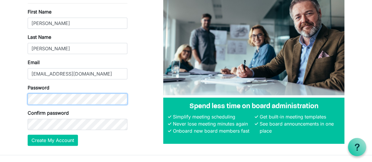
scroll to position [55, 0]
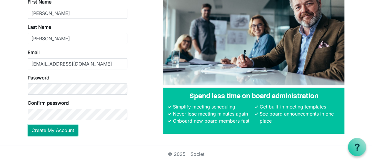
click at [68, 130] on button "Create My Account" at bounding box center [53, 130] width 50 height 11
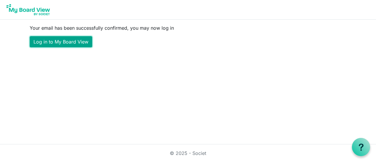
click at [76, 41] on link "Log in to My Board View" at bounding box center [61, 41] width 63 height 11
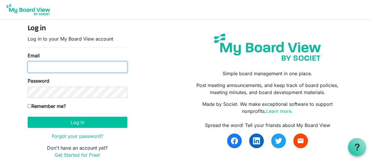
click at [58, 67] on input "Email" at bounding box center [78, 66] width 100 height 11
type input "h"
type input "info@communitycodingproject.org"
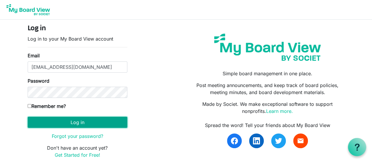
click at [103, 125] on button "Log in" at bounding box center [78, 122] width 100 height 11
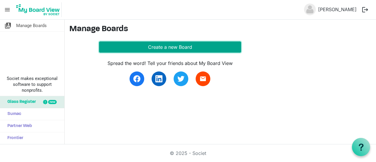
click at [169, 45] on button "Create a new Board" at bounding box center [170, 46] width 142 height 11
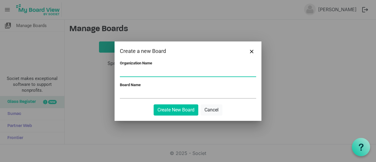
click at [166, 70] on input "Organization Name" at bounding box center [188, 72] width 136 height 9
type input "The Community Coding Project"
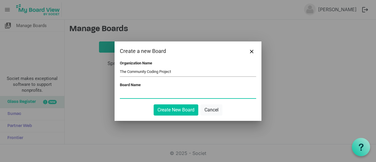
click at [162, 91] on input "Board Name" at bounding box center [188, 93] width 136 height 9
type input "2025 TCCP Board"
click at [187, 111] on button "Create New Board" at bounding box center [176, 109] width 45 height 11
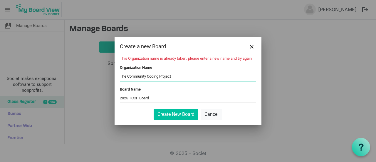
drag, startPoint x: 179, startPoint y: 76, endPoint x: 105, endPoint y: 84, distance: 74.0
click at [105, 84] on div "Create a new Board This Organization name is already taken, please enter a new …" at bounding box center [188, 81] width 376 height 162
click at [105, 83] on div at bounding box center [188, 81] width 376 height 162
click at [132, 78] on input "The Community Coding Project" at bounding box center [188, 76] width 136 height 9
drag, startPoint x: 181, startPoint y: 76, endPoint x: 96, endPoint y: 70, distance: 85.4
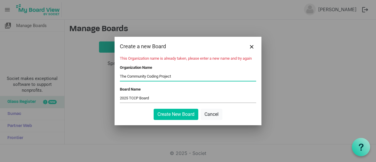
click at [96, 70] on div "Create a new Board This Organization name is already taken, please enter a new …" at bounding box center [188, 81] width 376 height 162
type input "Community Coding Project"
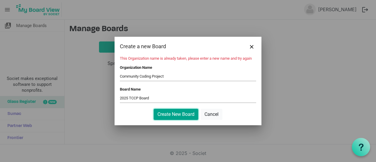
click at [169, 114] on button "Create New Board" at bounding box center [176, 114] width 45 height 11
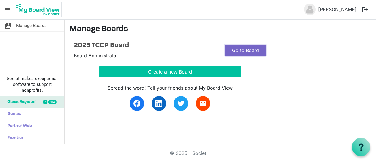
click at [239, 50] on link "Go to Board" at bounding box center [245, 50] width 41 height 11
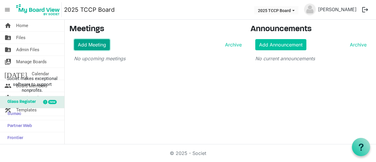
click at [90, 43] on link "Add Meeting" at bounding box center [92, 44] width 36 height 11
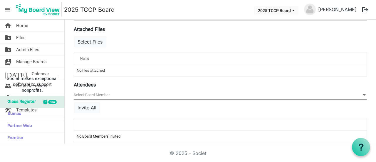
scroll to position [225, 0]
click at [163, 88] on div "Attendees [] null Invite All attendeesGrid_header_table No Board Members invited" at bounding box center [220, 111] width 293 height 61
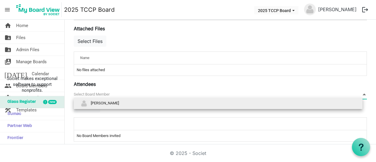
click at [163, 90] on span "null" at bounding box center [220, 94] width 293 height 9
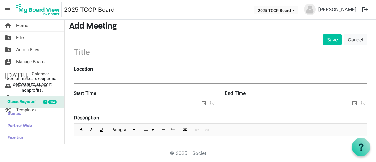
scroll to position [0, 0]
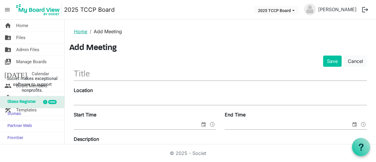
click at [80, 33] on link "Home" at bounding box center [80, 32] width 13 height 6
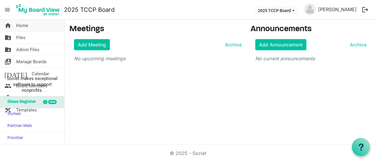
click at [26, 26] on span "Home" at bounding box center [22, 26] width 12 height 12
click at [25, 39] on link "folder_shared Files" at bounding box center [32, 38] width 64 height 12
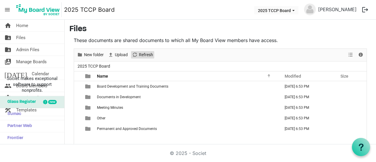
click at [149, 54] on span "Refresh" at bounding box center [145, 54] width 15 height 7
